Goal: Task Accomplishment & Management: Use online tool/utility

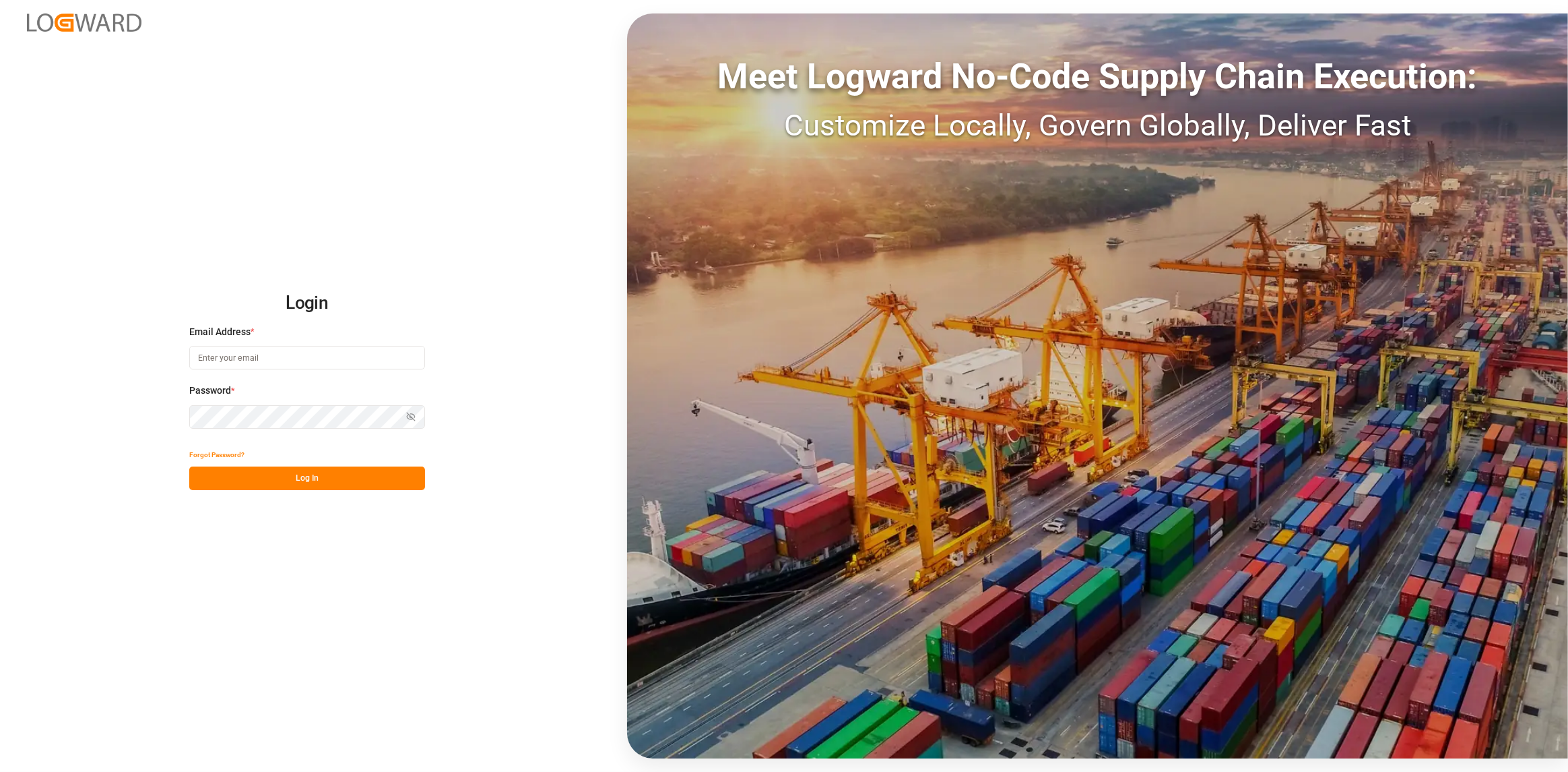
click at [256, 349] on input at bounding box center [307, 357] width 236 height 23
type input "[PERSON_NAME][EMAIL_ADDRESS][DOMAIN_NAME]"
click at [314, 473] on button "Log In" at bounding box center [307, 478] width 236 height 23
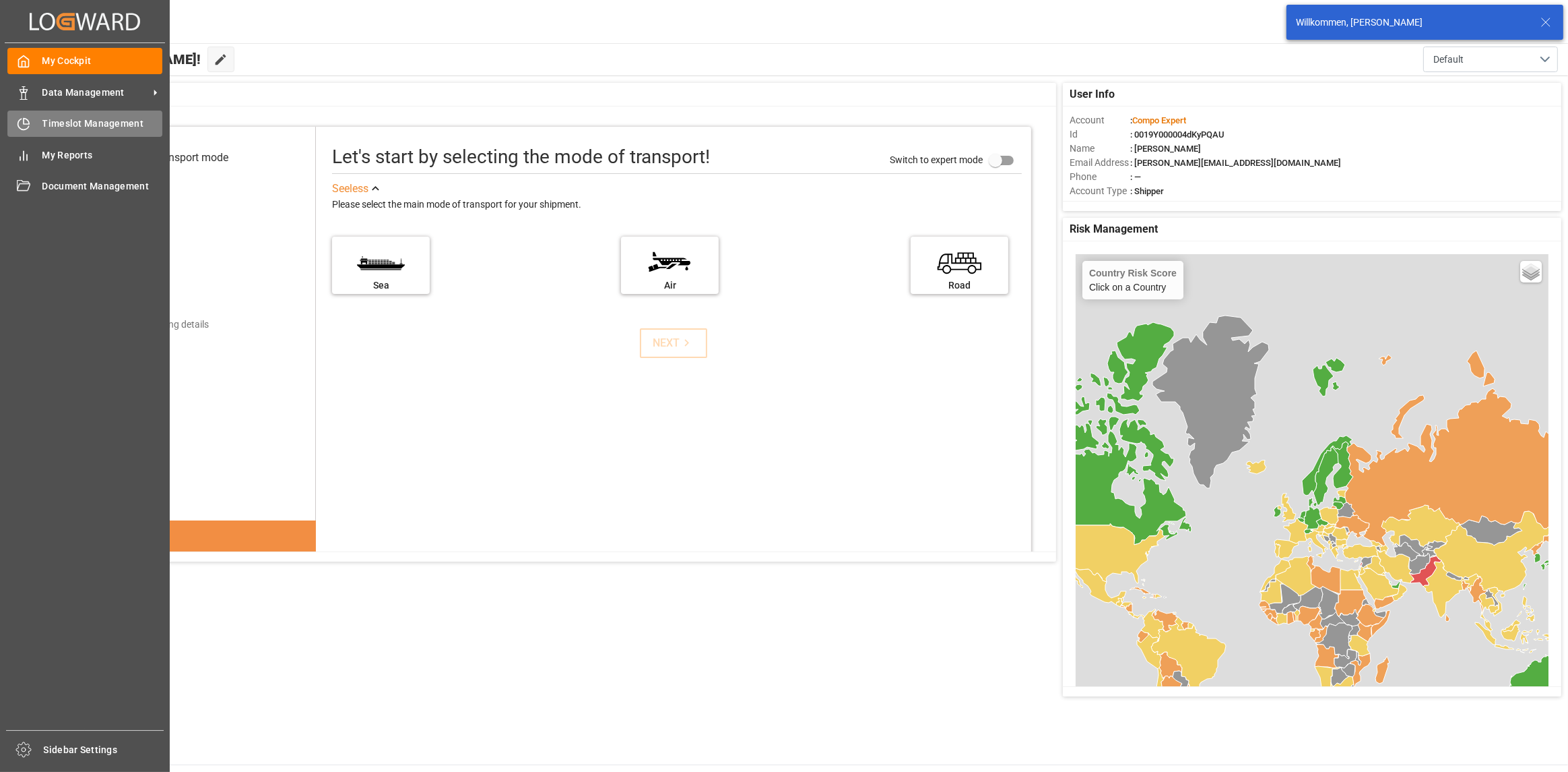
click at [15, 123] on div at bounding box center [19, 123] width 23 height 14
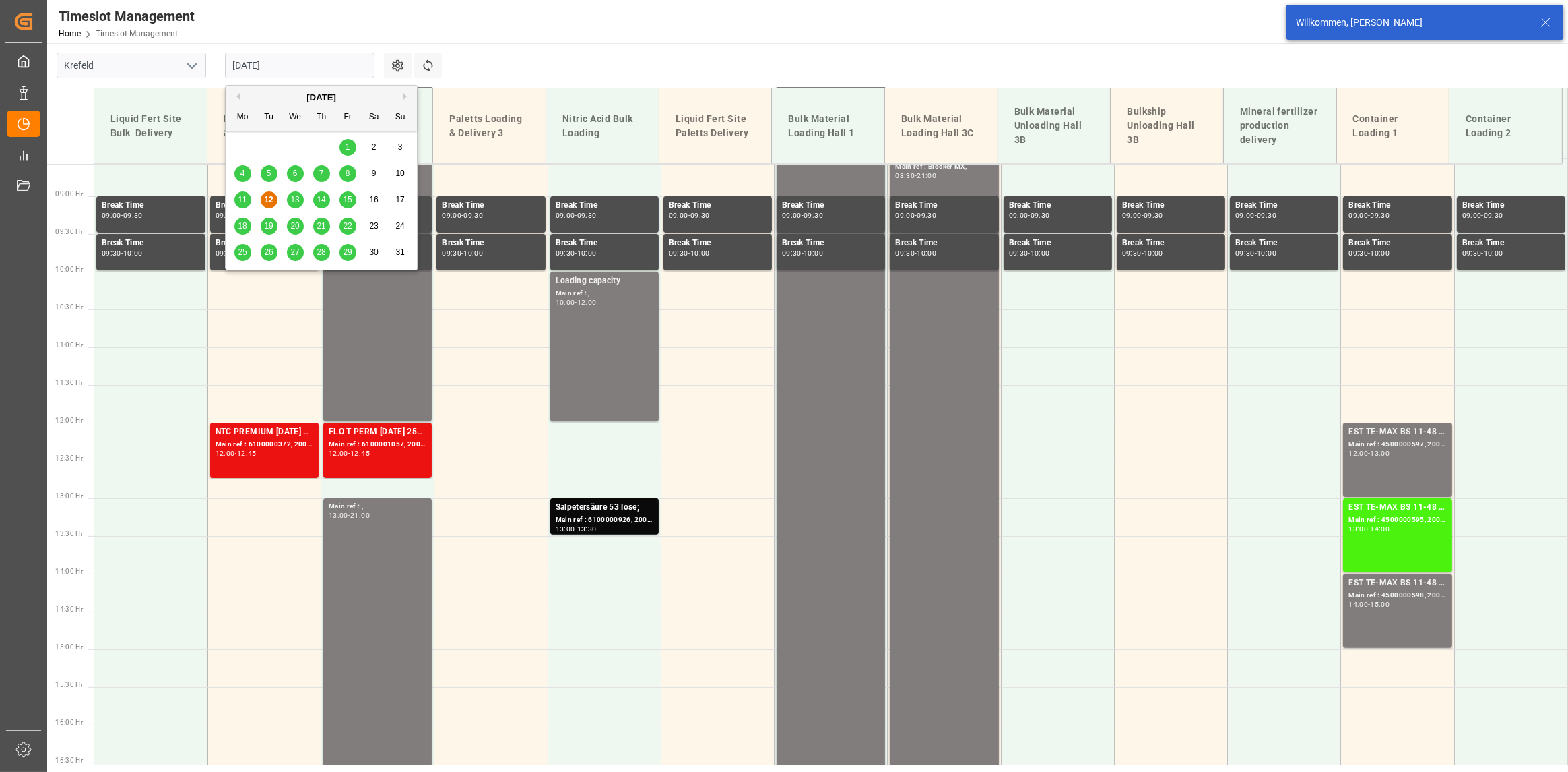
click at [254, 65] on input "[DATE]" at bounding box center [299, 65] width 149 height 26
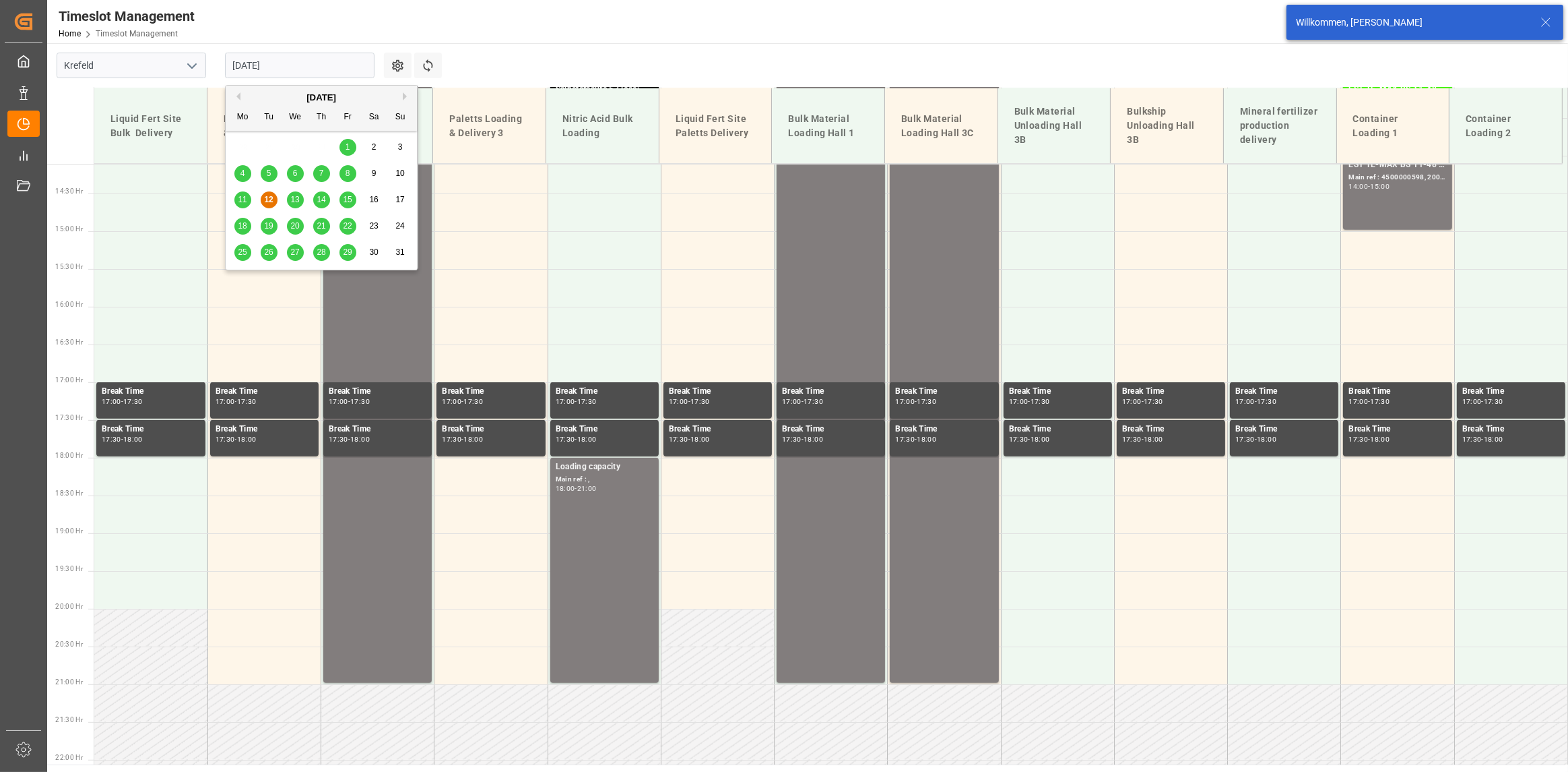
scroll to position [1076, 0]
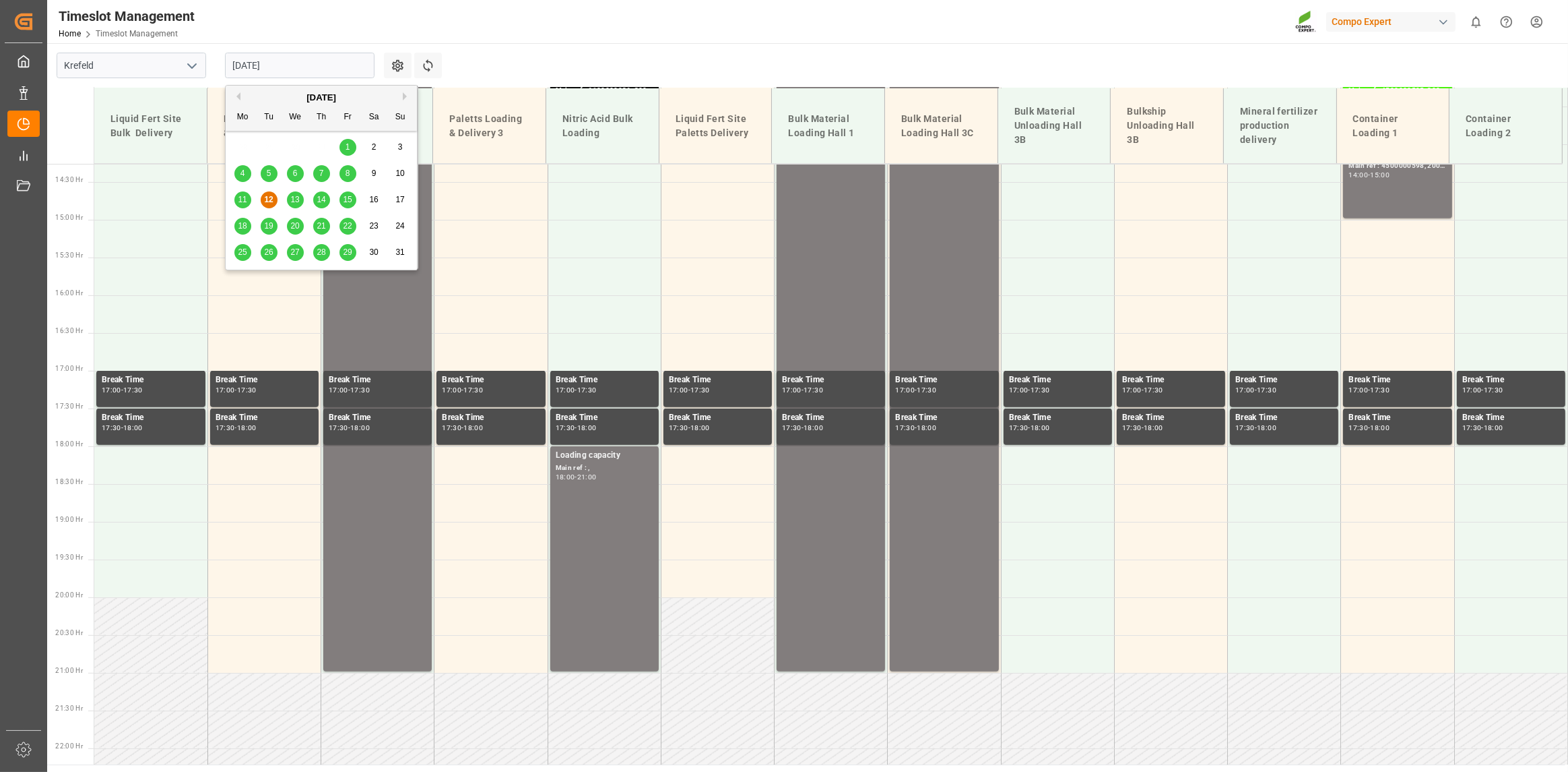
click at [275, 229] on div "19" at bounding box center [269, 227] width 17 height 17
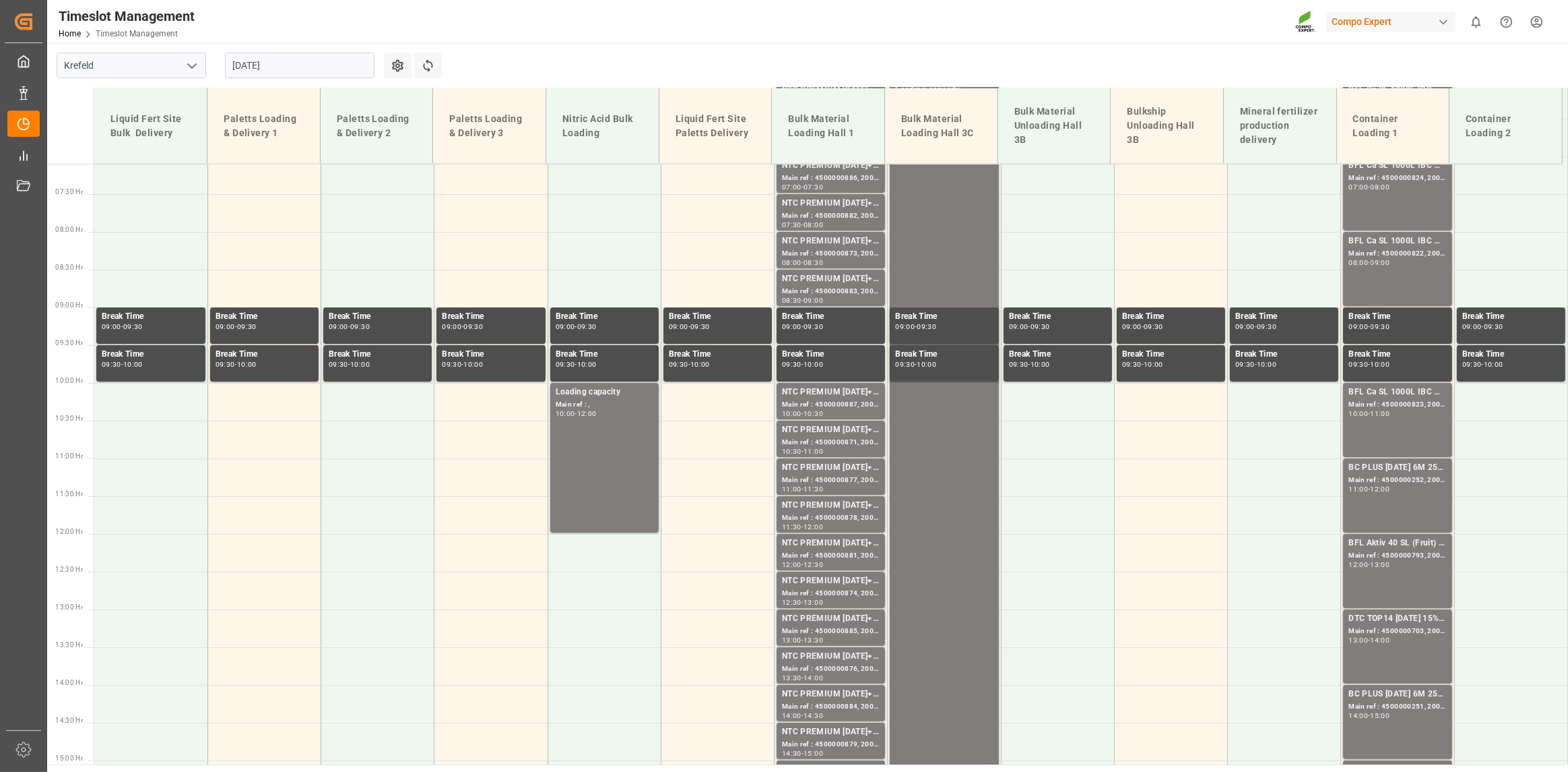
scroll to position [537, 0]
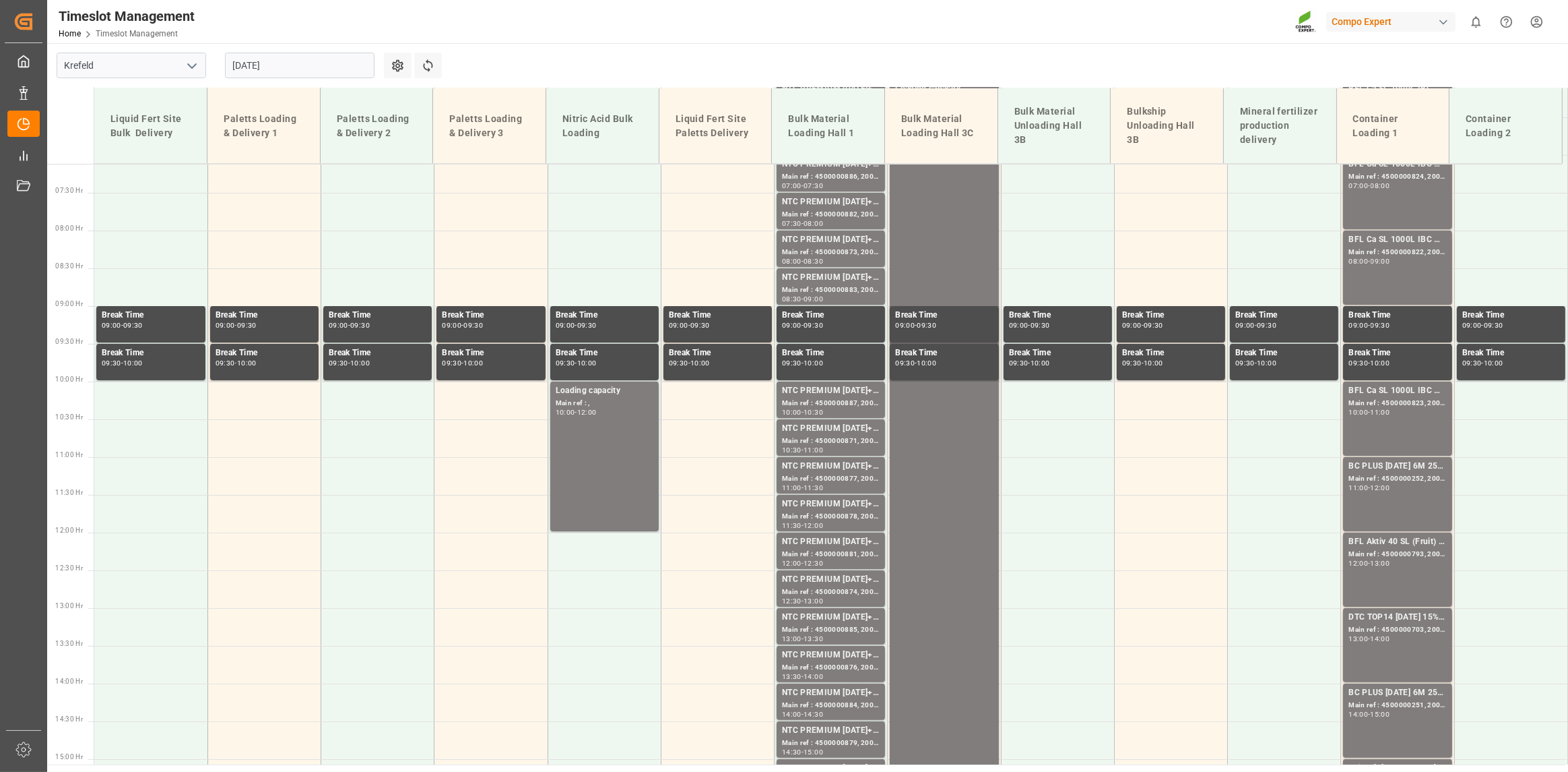
click at [282, 64] on input "[DATE]" at bounding box center [299, 65] width 149 height 26
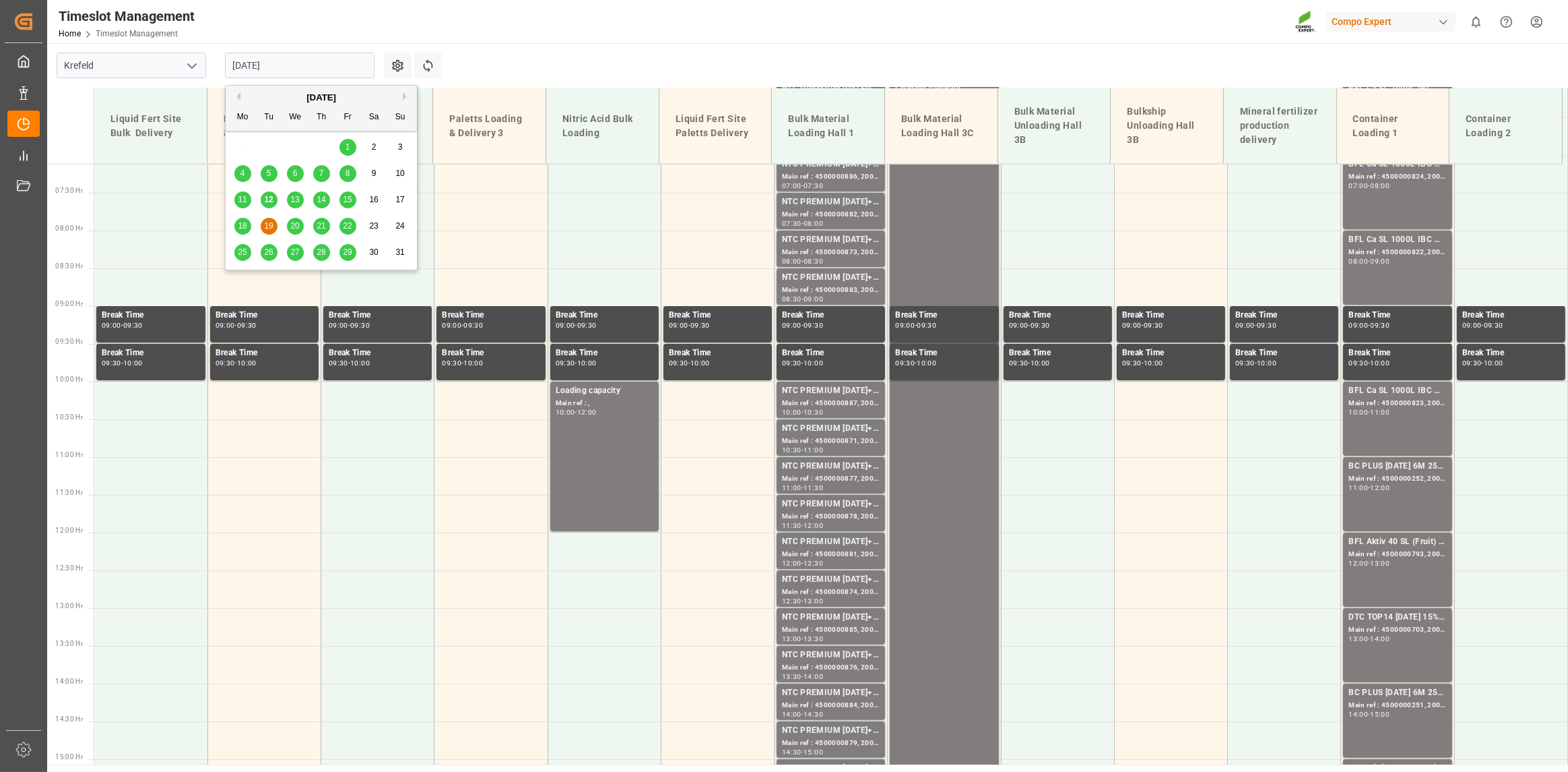
click at [296, 225] on span "20" at bounding box center [295, 225] width 9 height 10
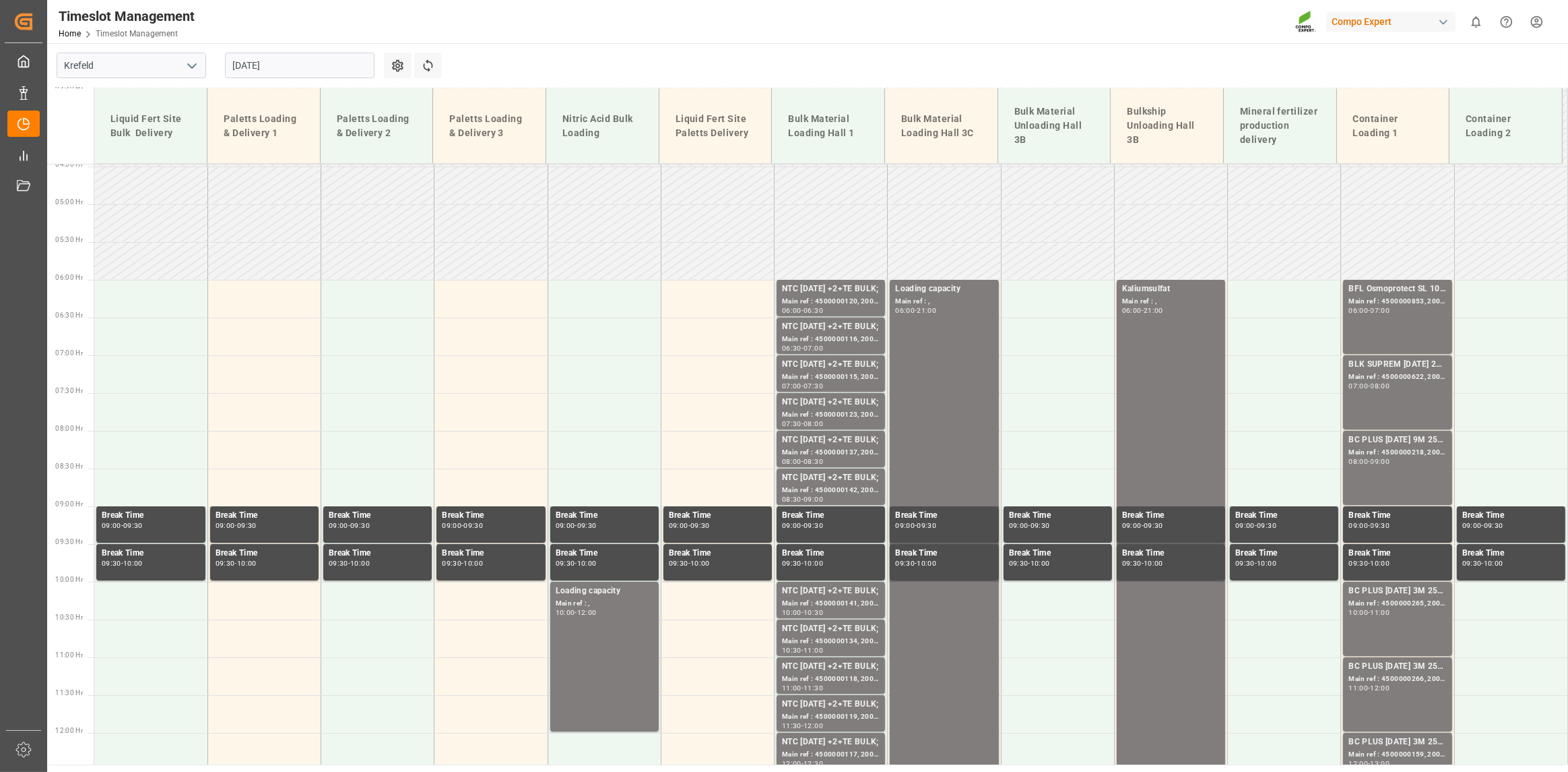
scroll to position [335, 0]
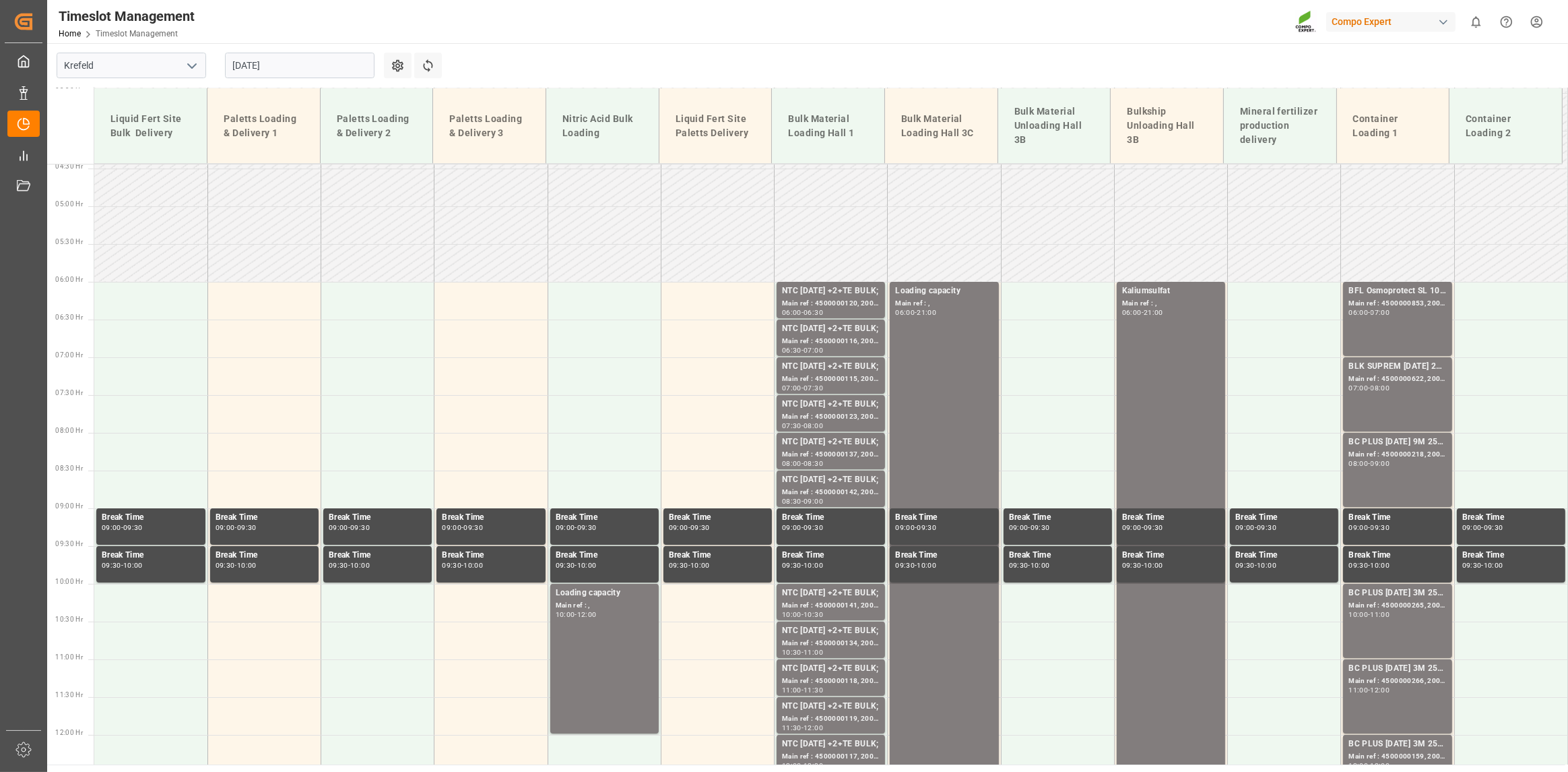
click at [336, 62] on input "[DATE]" at bounding box center [299, 65] width 149 height 26
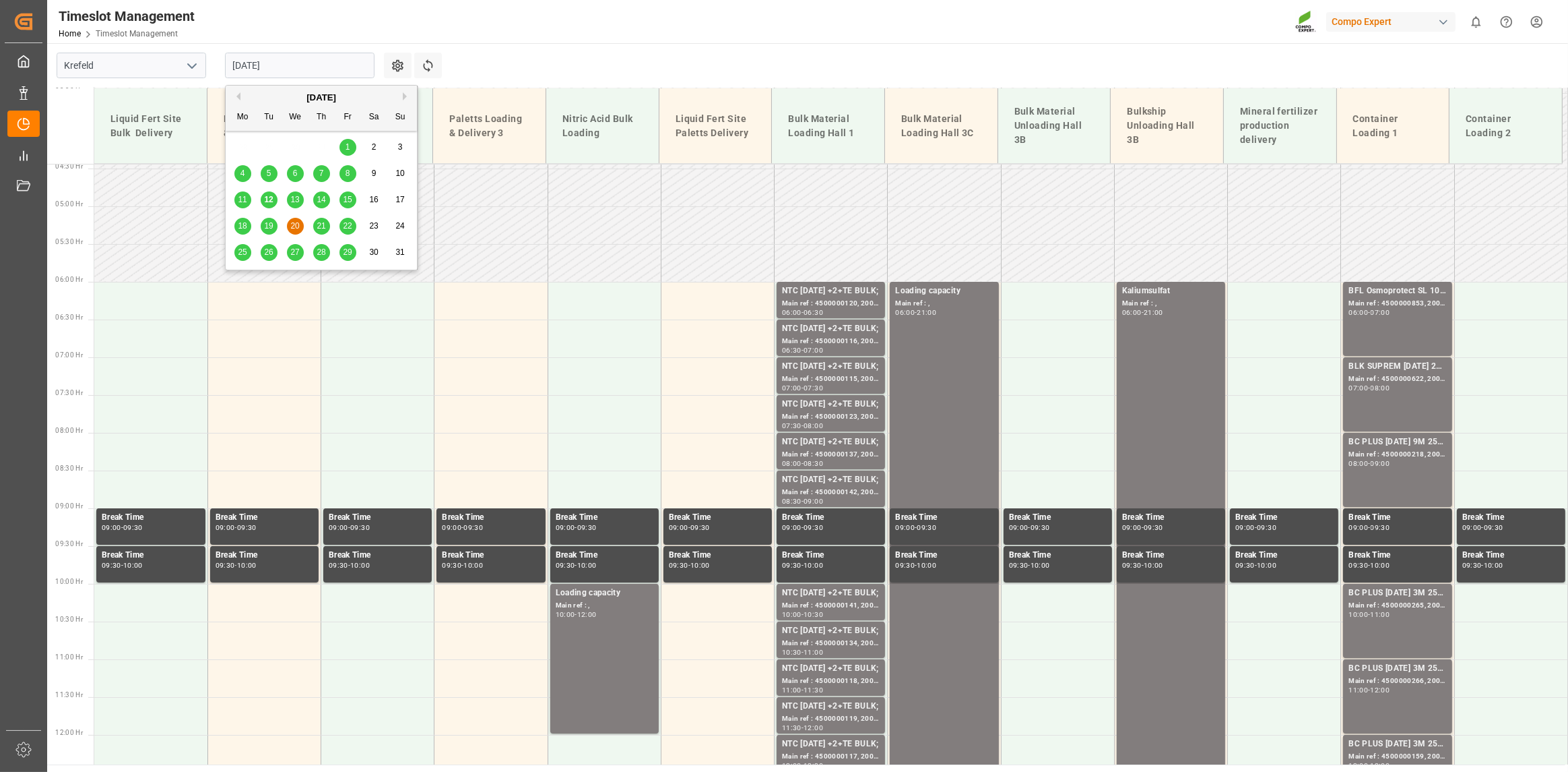
click at [322, 220] on div "21" at bounding box center [321, 227] width 17 height 17
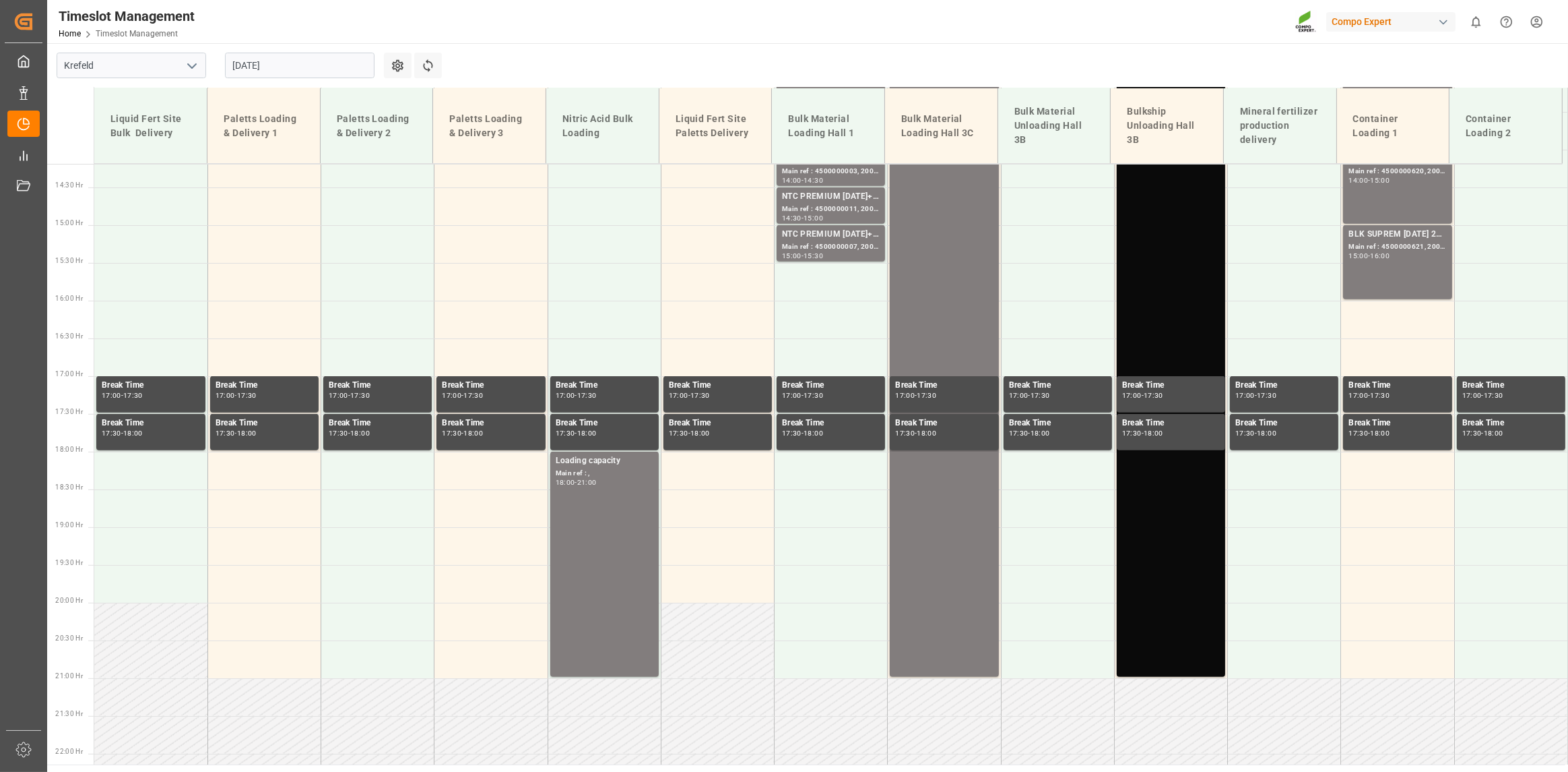
scroll to position [1076, 0]
